Goal: Information Seeking & Learning: Find specific page/section

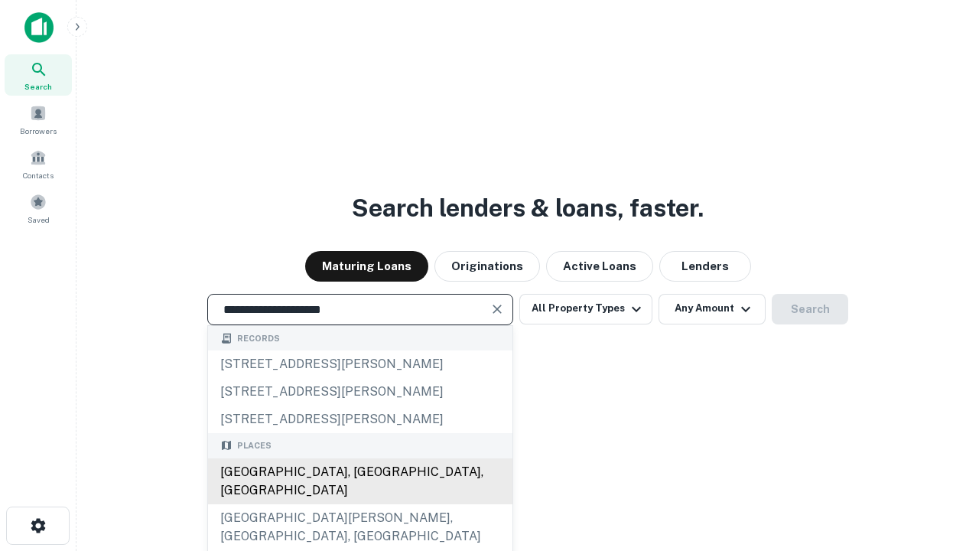
click at [359, 504] on div "Santa Monica, CA, USA" at bounding box center [360, 481] width 304 height 46
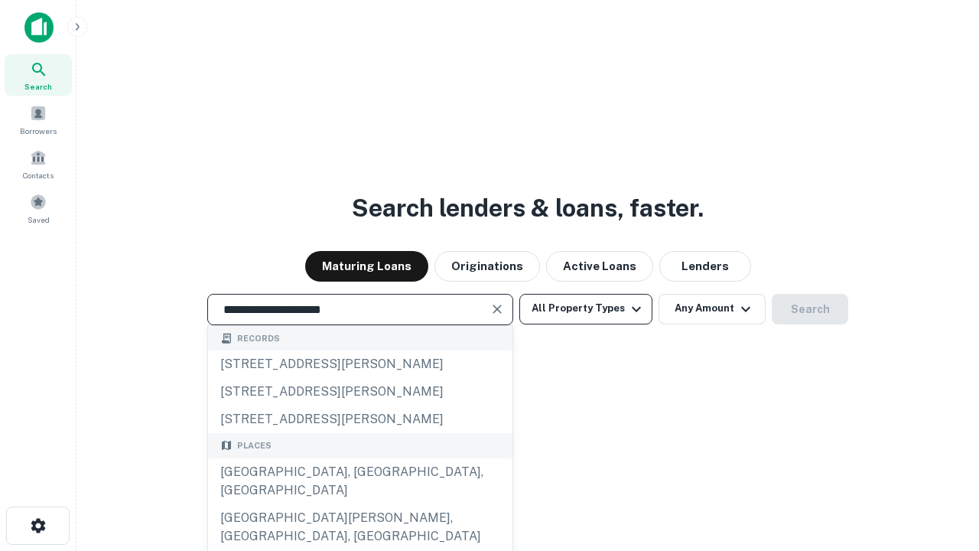
type input "**********"
click at [586, 308] on button "All Property Types" at bounding box center [585, 309] width 133 height 31
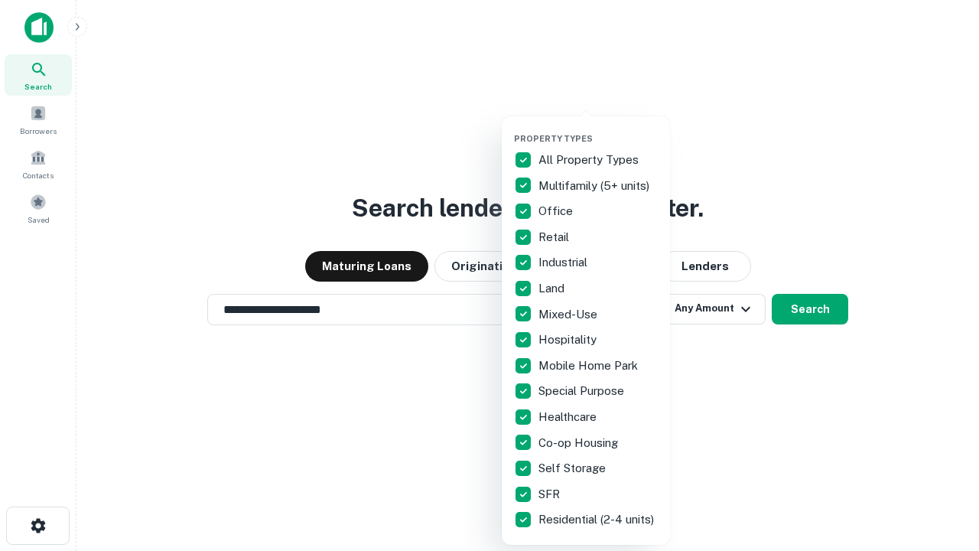
click at [598, 128] on button "button" at bounding box center [598, 128] width 168 height 1
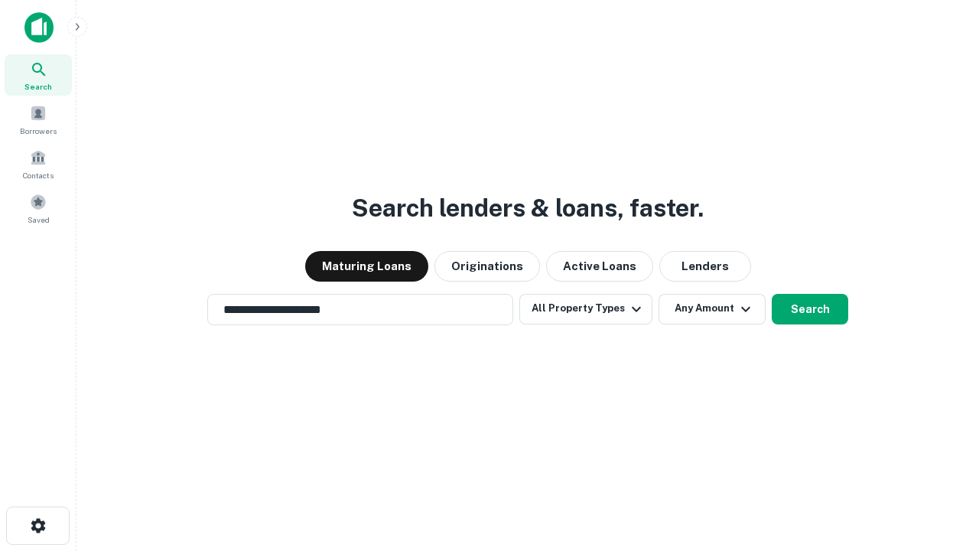
scroll to position [24, 0]
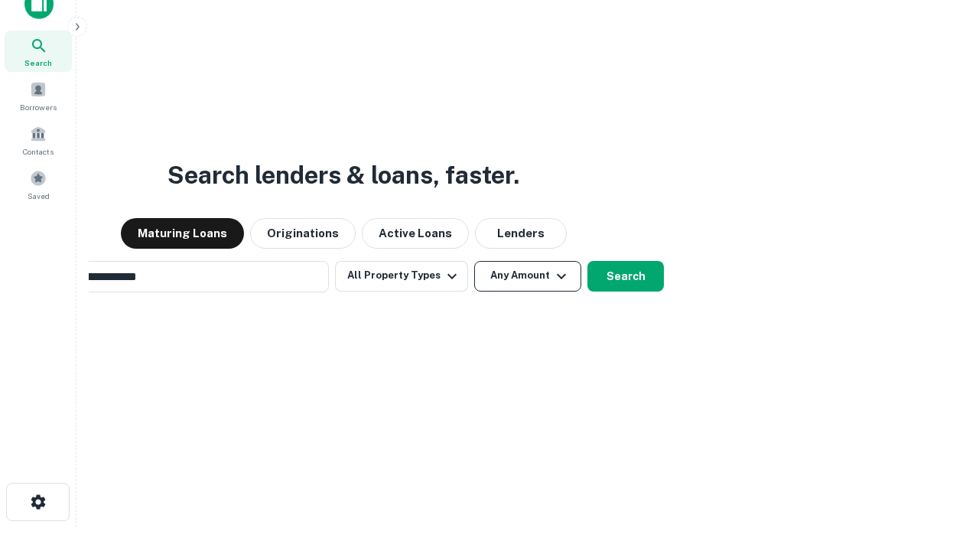
click at [474, 261] on button "Any Amount" at bounding box center [527, 276] width 107 height 31
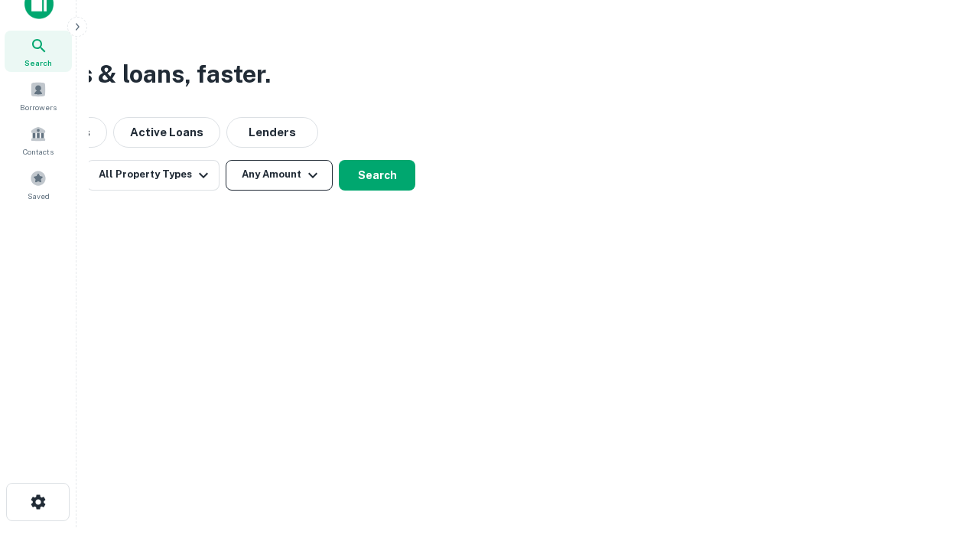
scroll to position [24, 0]
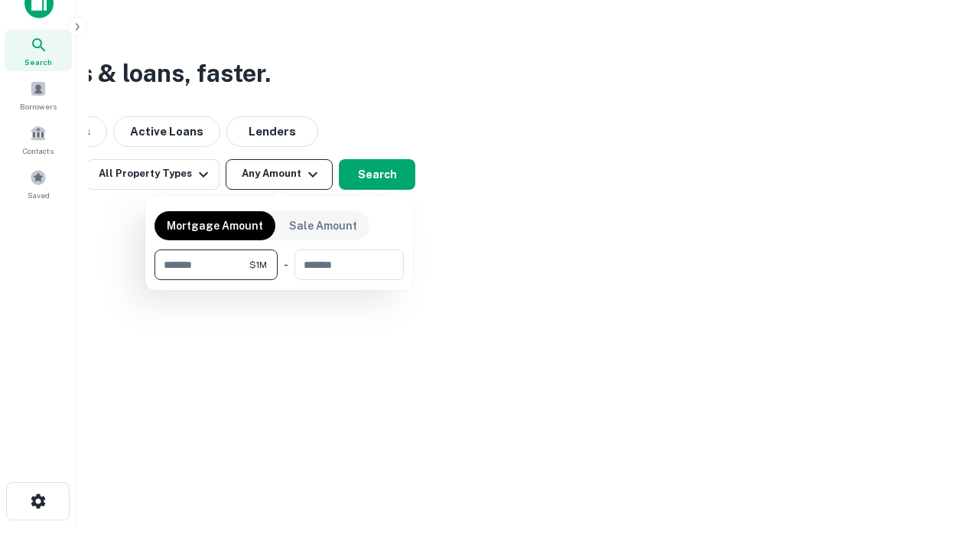
type input "*******"
click at [279, 280] on button "button" at bounding box center [278, 280] width 249 height 1
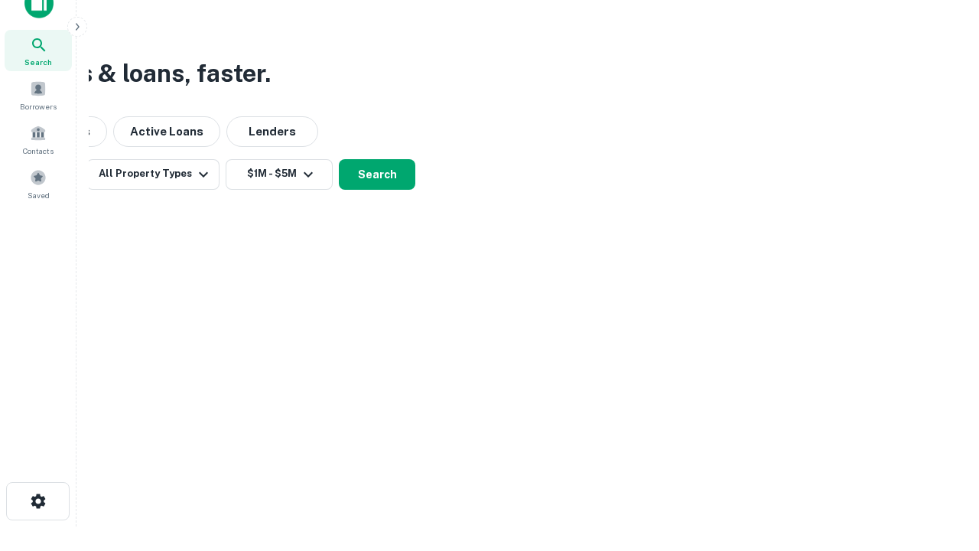
scroll to position [24, 0]
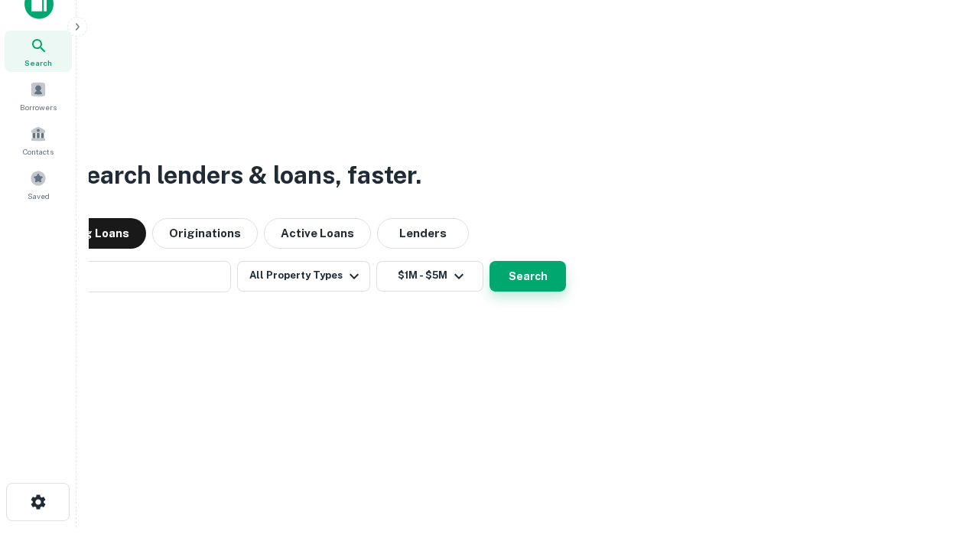
click at [489, 261] on button "Search" at bounding box center [527, 276] width 76 height 31
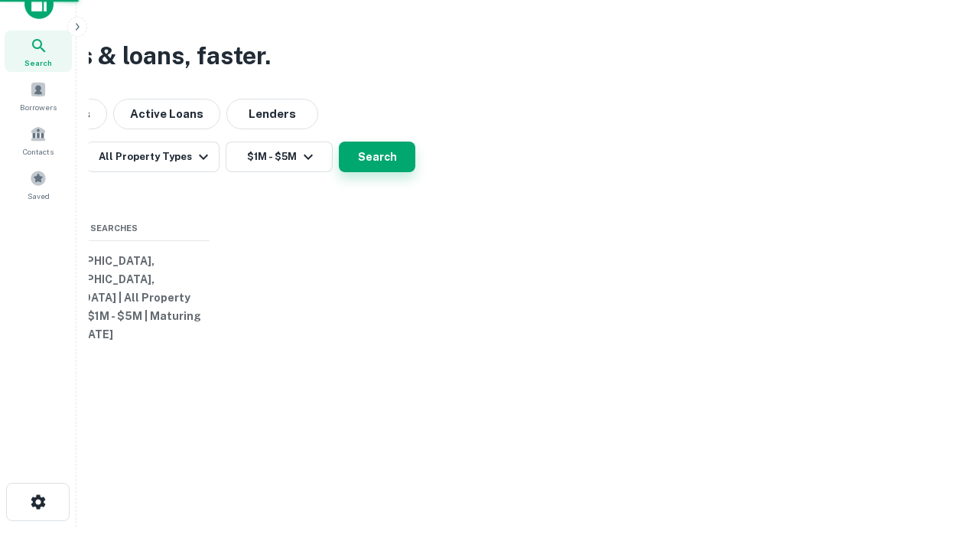
scroll to position [24, 0]
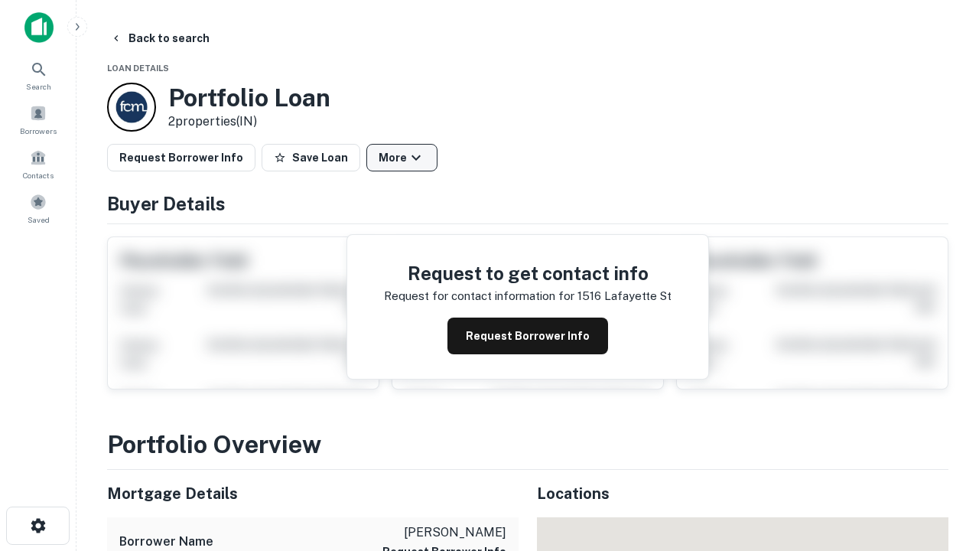
click at [402, 158] on button "More" at bounding box center [401, 158] width 71 height 28
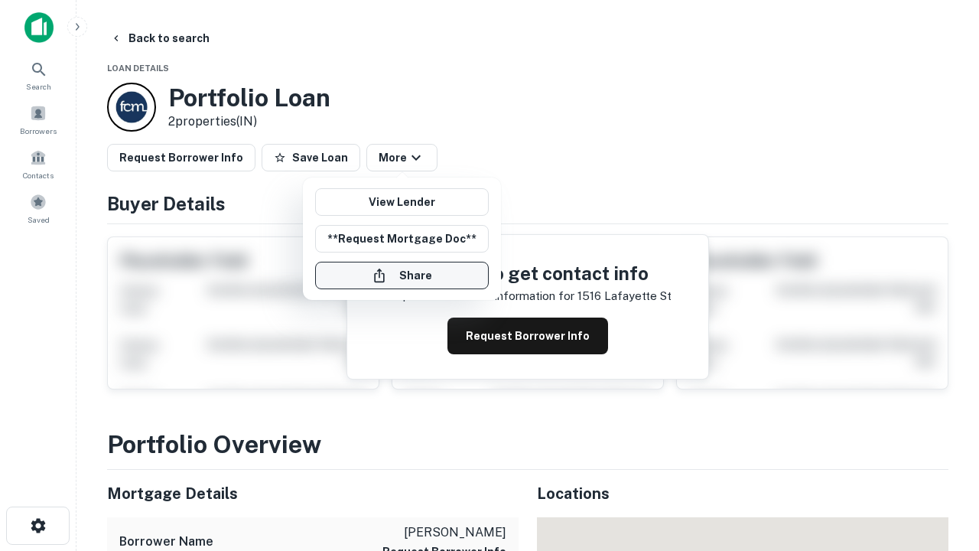
click at [402, 275] on button "Share" at bounding box center [402, 276] width 174 height 28
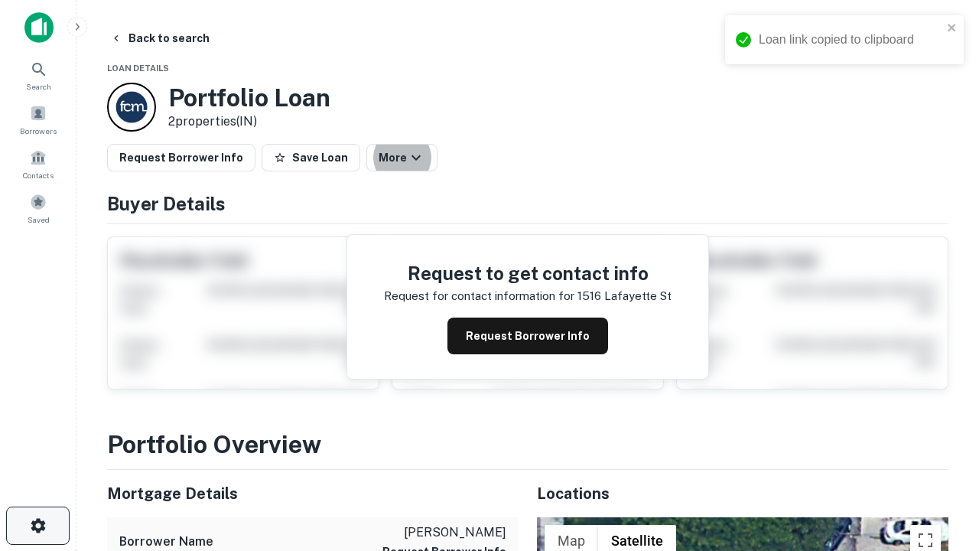
click at [37, 525] on icon "button" at bounding box center [38, 525] width 18 height 18
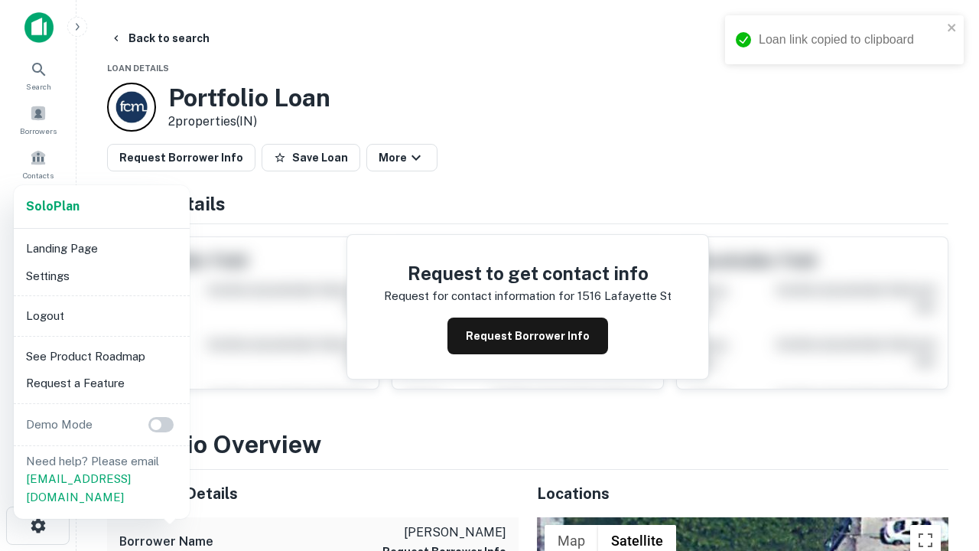
click at [101, 315] on li "Logout" at bounding box center [102, 316] width 164 height 28
